Goal: Task Accomplishment & Management: Complete application form

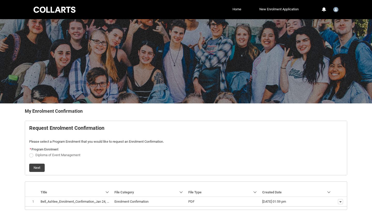
click at [61, 11] on div at bounding box center [55, 10] width 44 height 8
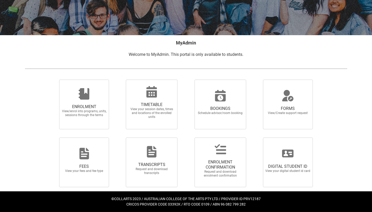
scroll to position [68, 0]
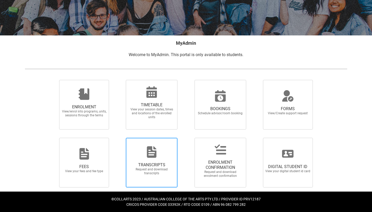
click at [145, 159] on span "TRANSCRIPTS Request and download transcripts" at bounding box center [152, 168] width 50 height 21
click at [119, 138] on input "TRANSCRIPTS Request and download transcripts" at bounding box center [119, 138] width 0 height 0
radio input "true"
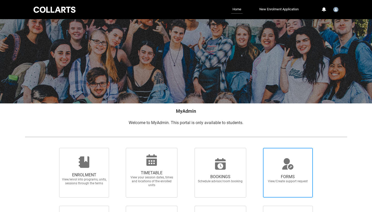
click at [283, 166] on icon at bounding box center [288, 164] width 12 height 12
click at [257, 148] on input "FORMS View/Create support request" at bounding box center [257, 148] width 0 height 0
radio input "true"
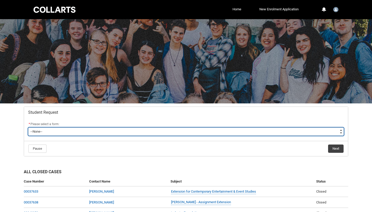
type lightning-select "Assignment_Extension_Choice"
select select "Assignment_Extension_Choice"
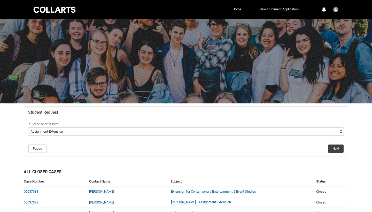
click at [339, 151] on button "Next" at bounding box center [336, 148] width 16 height 8
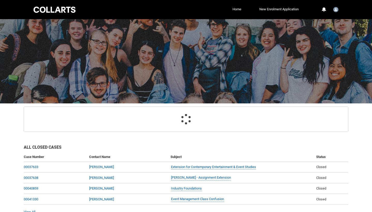
scroll to position [55, 0]
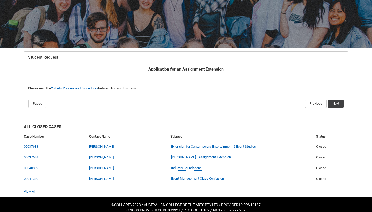
click at [340, 104] on button "Next" at bounding box center [336, 104] width 16 height 8
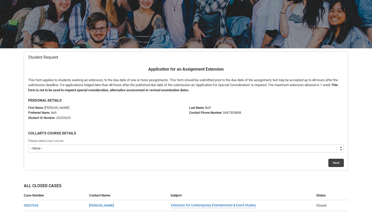
click at [55, 142] on div "Please select your course" at bounding box center [186, 141] width 316 height 6
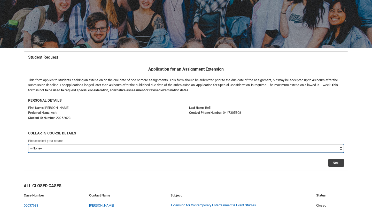
type lightning-select "recordPicklist_ProgramEnrollment.a0jOZ0000037I6XYAU"
select select "recordPicklist_ProgramEnrollment.a0jOZ0000037I6XYAU"
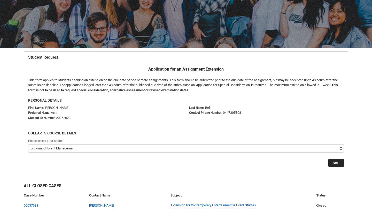
click at [342, 162] on button "Next" at bounding box center [337, 163] width 16 height 8
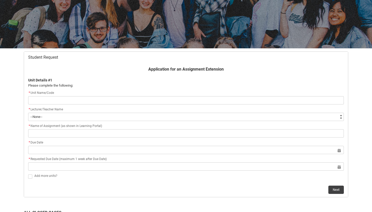
click at [81, 98] on input "Redu_Student_Request flow" at bounding box center [186, 100] width 316 height 8
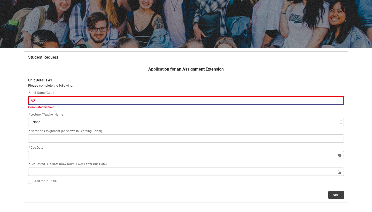
type lightning-primitive-input-simple "U"
type input "U"
type lightning-primitive-input-simple "I"
type input "I"
type lightning-primitive-input-simple "In"
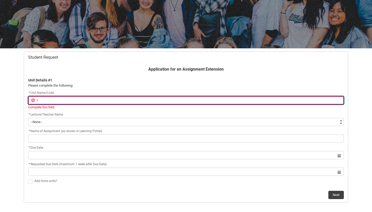
type input "In"
type lightning-primitive-input-simple "Ind"
type input "Ind"
type lightning-primitive-input-simple "Indu"
type input "Indu"
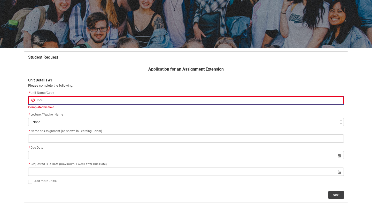
type lightning-primitive-input-simple "Indus"
type input "Indus"
type lightning-primitive-input-simple "Indust"
type input "Indust"
type lightning-primitive-input-simple "Industr"
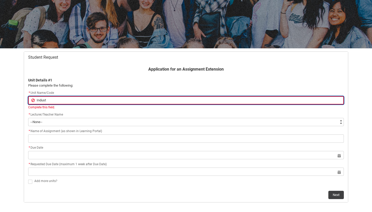
type input "Industr"
type lightning-primitive-input-simple "Industry"
type input "Industry"
type lightning-primitive-input-simple "Industry"
type input "Industry"
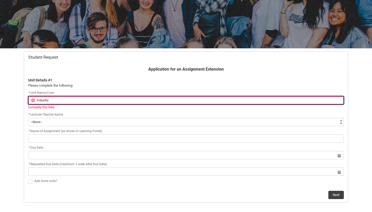
type lightning-primitive-input-simple "Industry F"
type input "Industry F"
type lightning-primitive-input-simple "Industry Fo"
type input "Industry Fo"
type lightning-primitive-input-simple "Industry Fou"
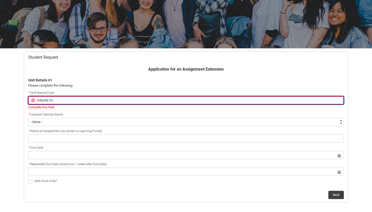
type input "Industry Fou"
type lightning-primitive-input-simple "Industry Foun"
type input "Industry Foun"
type lightning-primitive-input-simple "Industry Found"
type input "Industry Found"
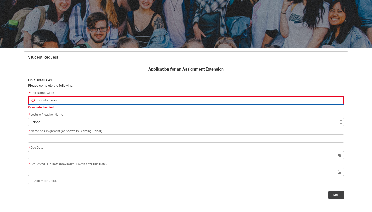
type lightning-primitive-input-simple "Industry Founda"
type input "Industry Founda"
type lightning-primitive-input-simple "Industry Foundat"
type input "Industry Foundat"
type lightning-primitive-input-simple "Industry Foundati"
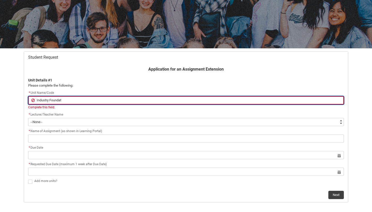
type input "Industry Foundati"
type lightning-primitive-input-simple "Industry Foundatio"
type input "Industry Foundatio"
type lightning-primitive-input-simple "Industry Foundation"
type input "Industry Foundation"
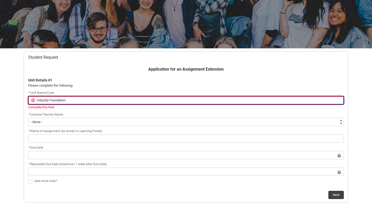
type lightning-primitive-input-simple "Industry Foundations"
type input "Industry Foundations"
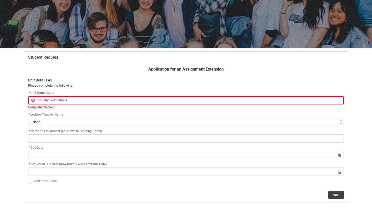
click at [73, 114] on div "* Lecturer/Teacher Name * --None-- [PERSON_NAME] [PERSON_NAME] [PERSON_NAME] [P…" at bounding box center [186, 119] width 316 height 14
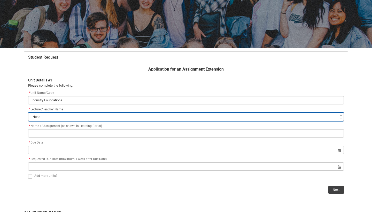
type lightning-select "Faculty_NamefromNtoZ.0035g00000e1WtAAAU"
select select "Faculty_NamefromNtoZ.0035g00000e1WtAAAU"
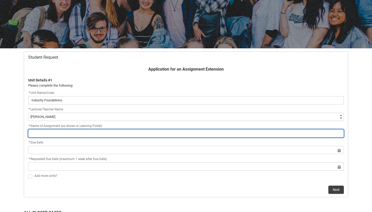
click at [48, 133] on input "Redu_Student_Request flow" at bounding box center [186, 133] width 316 height 8
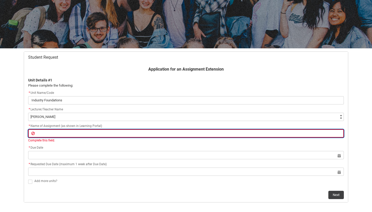
paste input "Final Creative Experiment and Annotated Bibliography – Part 2"
type lightning-primitive-input-simple "Final Creative Experiment and Annotated Bibliography – Part 2"
type input "Final Creative Experiment and Annotated Bibliography – Part 2"
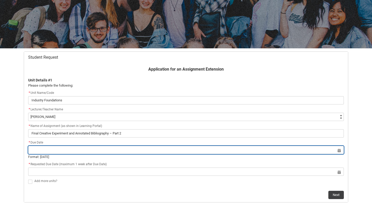
click at [60, 153] on input "Redu_Student_Request flow" at bounding box center [186, 150] width 316 height 8
select select "2025"
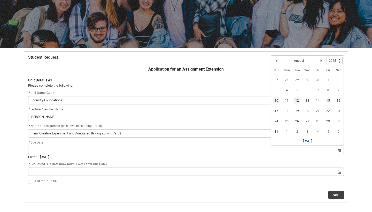
click at [276, 100] on span "10" at bounding box center [276, 100] width 8 height 8
type lightning-datepicker "[DATE]"
type lightning-input "[DATE]"
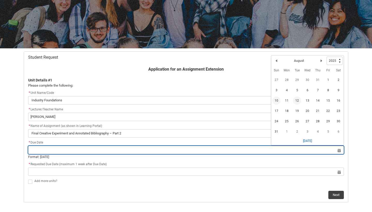
type input "[DATE]"
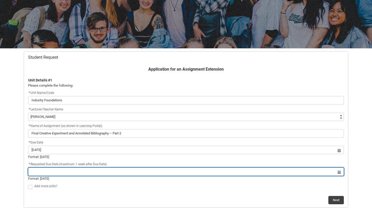
click at [72, 174] on input "Redu_Student_Request flow" at bounding box center [186, 171] width 316 height 8
select select "2025"
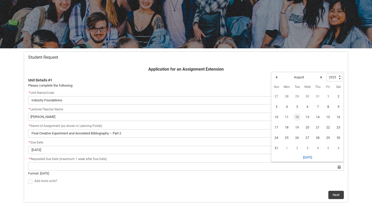
click at [85, 171] on lightning-input "Select a date for Previous Month August Next Month Pick a Year [DATE] 1926 1927…" at bounding box center [186, 168] width 316 height 13
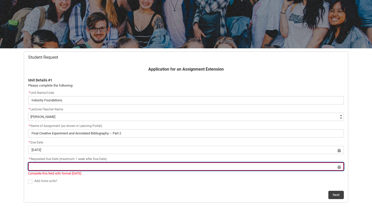
click at [85, 168] on input "Redu_Student_Request flow" at bounding box center [186, 166] width 316 height 8
select select "2025"
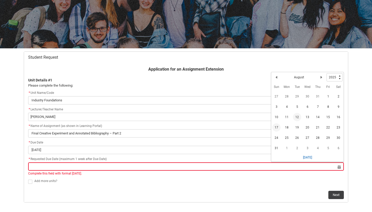
click at [277, 126] on span "17" at bounding box center [276, 127] width 8 height 8
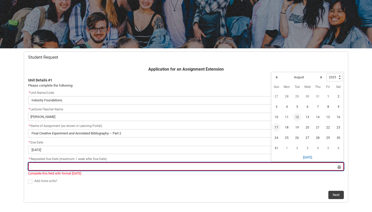
type lightning-datepicker "[DATE]"
type lightning-input "[DATE]"
type input "[DATE]"
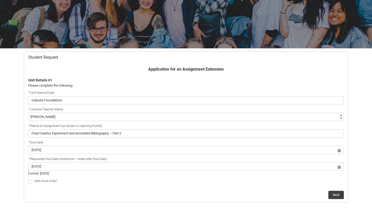
click at [123, 181] on div "Add more units?" at bounding box center [189, 181] width 310 height 6
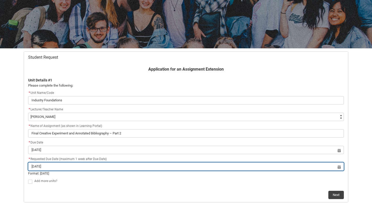
click at [115, 164] on input "[DATE]" at bounding box center [186, 166] width 316 height 8
select select "2025"
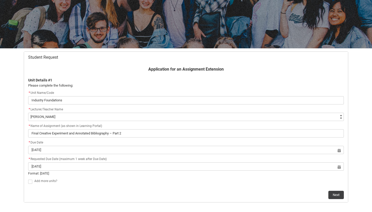
click at [115, 188] on div "Next" at bounding box center [186, 193] width 316 height 12
click at [334, 188] on button "Next" at bounding box center [337, 190] width 16 height 8
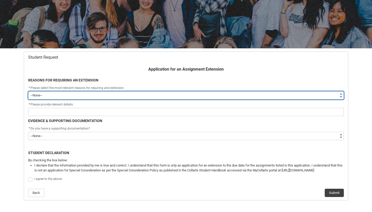
type lightning-select "choice_AssignmentExtension_Reason_Academic"
select select "choice_AssignmentExtension_Reason_Academic"
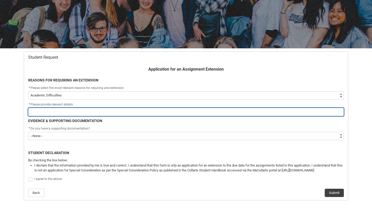
click at [105, 111] on input "Redu_Student_Request flow" at bounding box center [186, 112] width 316 height 8
type lightning-primitive-input-simple "O"
type input "O"
type lightning-primitive-input-simple "Ov"
type input "Ov"
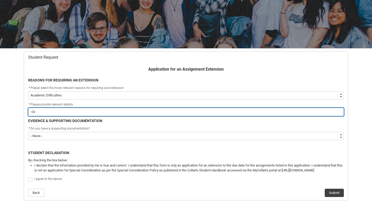
type lightning-primitive-input-simple "Ove"
type input "Ove"
type lightning-primitive-input-simple "Over"
type input "Over"
type lightning-primitive-input-simple "Overh"
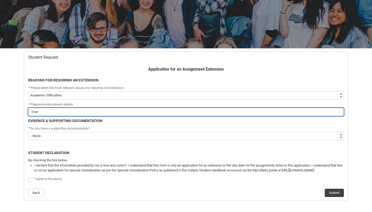
type input "Overh"
type lightning-primitive-input-simple "Over"
type input "Over"
type lightning-primitive-input-simple "Overw"
type input "Overw"
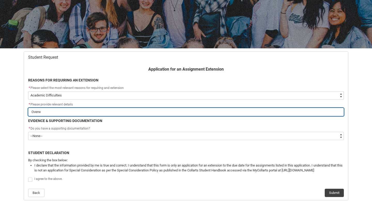
type lightning-primitive-input-simple "Overwh"
type input "Overwh"
type lightning-primitive-input-simple "Overwhe"
type input "Overwhe"
type lightning-primitive-input-simple "Overwhel"
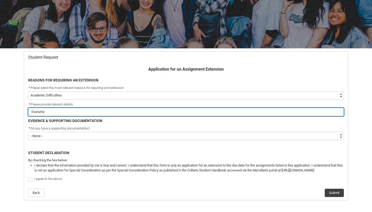
type input "Overwhel"
type lightning-primitive-input-simple "Overwhelm"
type input "Overwhelm"
type lightning-primitive-input-simple "Overwhelme"
type input "Overwhelme"
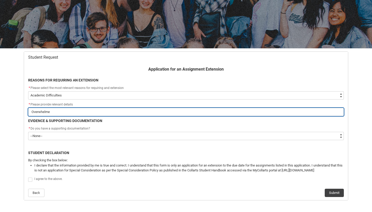
type lightning-primitive-input-simple "Overwhelmed"
type input "Overwhelmed"
type lightning-primitive-input-simple "Overwhelmed"
type input "Overwhelmed"
type lightning-primitive-input-simple "Overwhelmed w"
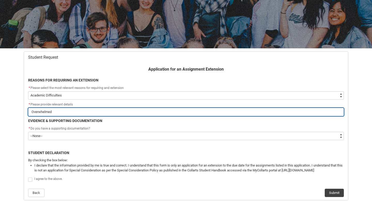
type input "Overwhelmed w"
type lightning-primitive-input-simple "Overwhelmed wi"
type input "Overwhelmed wi"
type lightning-primitive-input-simple "Overwhelmed wit"
type input "Overwhelmed wit"
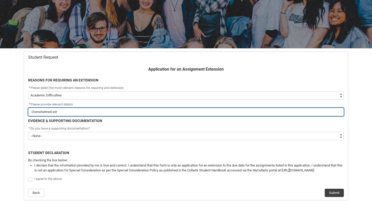
type lightning-primitive-input-simple "Overwhelmed with"
type input "Overwhelmed with"
type lightning-primitive-input-simple "Overwhelmed with"
type input "Overwhelmed with"
type lightning-primitive-input-simple "Overwhelmed with u"
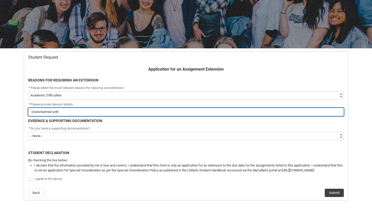
type input "Overwhelmed with u"
type lightning-primitive-input-simple "Overwhelmed with un"
type input "Overwhelmed with un"
type lightning-primitive-input-simple "Overwhelmed with uni"
type input "Overwhelmed with uni"
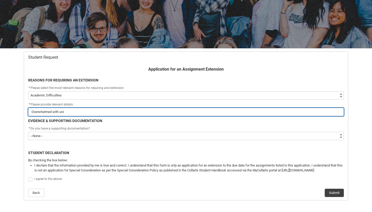
type lightning-primitive-input-simple "Overwhelmed with unit"
type input "Overwhelmed with unit"
type lightning-primitive-input-simple "Overwhelmed with unite"
type input "Overwhelmed with unite"
type lightning-primitive-input-simple "Overwhelmed with unites"
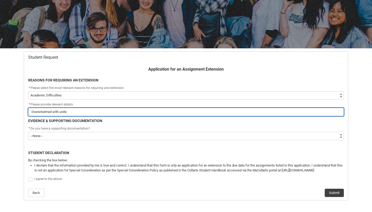
type input "Overwhelmed with unites"
type lightning-primitive-input-simple "Overwhelmed with unite"
type input "Overwhelmed with unite"
type lightning-primitive-input-simple "Overwhelmed with unit"
type input "Overwhelmed with unit"
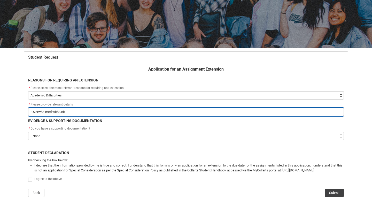
type lightning-primitive-input-simple "Overwhelmed with units"
type input "Overwhelmed with units"
type lightning-primitive-input-simple "Overwhelmed with units"
type input "Overwhelmed with units"
type lightning-primitive-input-simple "Overwhelmed with units a"
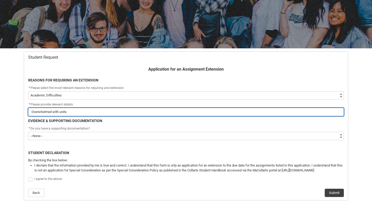
type input "Overwhelmed with units a"
type lightning-primitive-input-simple "Overwhelmed with units an"
type input "Overwhelmed with units an"
type lightning-primitive-input-simple "Overwhelmed with units and"
type input "Overwhelmed with units and"
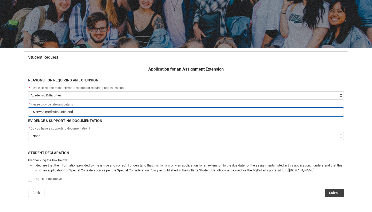
type lightning-primitive-input-simple "Overwhelmed with units and"
type input "Overwhelmed with units and"
type lightning-primitive-input-simple "Overwhelmed with units and m"
type input "Overwhelmed with units and m"
type lightning-primitive-input-simple "Overwhelmed with units and mi"
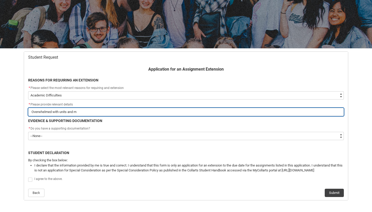
type input "Overwhelmed with units and mi"
type lightning-primitive-input-simple "Overwhelmed with units and mis"
type input "Overwhelmed with units and mis"
type lightning-primitive-input-simple "Overwhelmed with units and miss"
type input "Overwhelmed with units and miss"
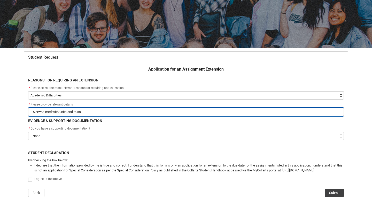
type lightning-primitive-input-simple "Overwhelmed with units and misse"
type input "Overwhelmed with units and misse"
type lightning-primitive-input-simple "Overwhelmed with units and missed"
type input "Overwhelmed with units and missed"
type lightning-primitive-input-simple "Overwhelmed with units and missed"
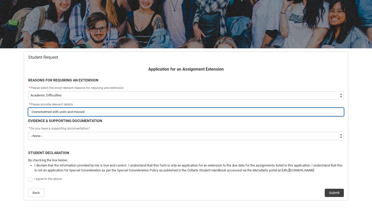
type input "Overwhelmed with units and missed"
type lightning-primitive-input-simple "Overwhelmed with units and missed d"
type input "Overwhelmed with units and missed d"
type lightning-primitive-input-simple "Overwhelmed with units and missed du"
type input "Overwhelmed with units and missed du"
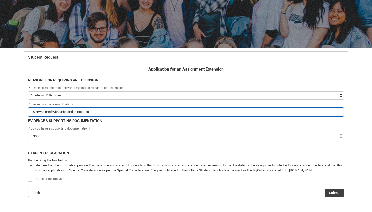
type lightning-primitive-input-simple "Overwhelmed with units and missed due"
type input "Overwhelmed with units and missed due"
type lightning-primitive-input-simple "Overwhelmed with units and missed due"
type input "Overwhelmed with units and missed due"
type lightning-primitive-input-simple "Overwhelmed with units and missed due d"
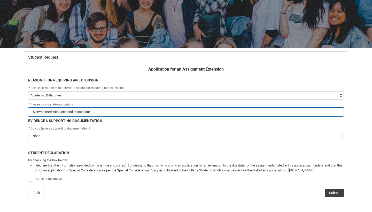
type input "Overwhelmed with units and missed due d"
type lightning-primitive-input-simple "Overwhelmed with units and missed due da"
type input "Overwhelmed with units and missed due da"
type lightning-primitive-input-simple "Overwhelmed with units and missed due dat"
type input "Overwhelmed with units and missed due dat"
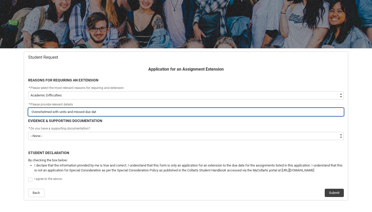
type lightning-primitive-input-simple "Overwhelmed with units and missed due date"
type input "Overwhelmed with units and missed due date"
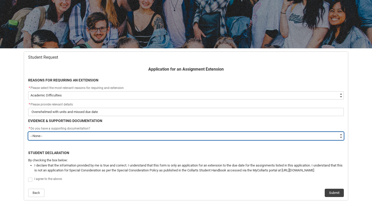
type lightning-select "Yes"
select select "Yes"
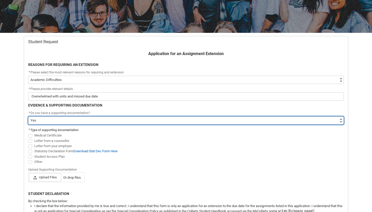
scroll to position [71, 0]
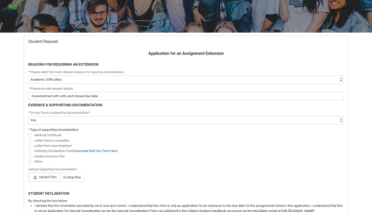
click at [39, 162] on span "Other" at bounding box center [38, 161] width 8 height 4
click at [28, 159] on input "Other" at bounding box center [28, 158] width 0 height 0
radio input "true"
click at [50, 176] on span "Upload Files" at bounding box center [45, 177] width 32 height 8
click at [29, 173] on input "Upload Files Or drop files" at bounding box center [29, 173] width 0 height 0
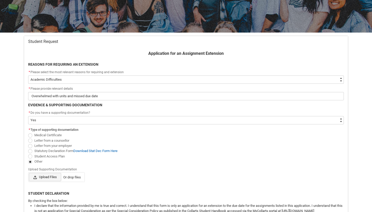
type lightning-input "C:\fakepath\[PERSON_NAME]-2.pdf"
type input "C:\fakepath\[PERSON_NAME]-2.pdf"
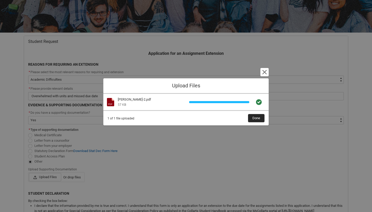
click at [261, 116] on button "Done" at bounding box center [256, 118] width 17 height 8
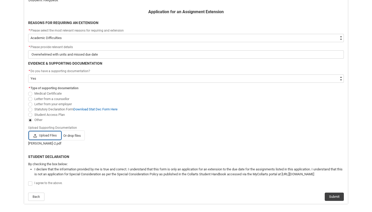
scroll to position [113, 0]
click at [48, 181] on span "I agree to the above." at bounding box center [48, 183] width 28 height 4
checkbox input "true"
click at [56, 113] on span "Student Access Plan" at bounding box center [49, 114] width 31 height 4
click at [28, 112] on input "Student Access Plan" at bounding box center [28, 111] width 0 height 0
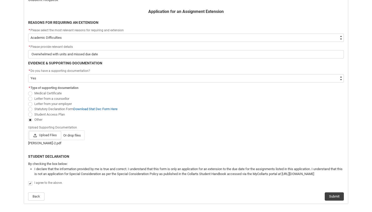
radio input "true"
click at [332, 196] on button "Submit" at bounding box center [334, 196] width 19 height 8
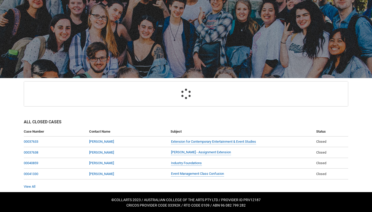
scroll to position [40, 0]
